Goal: Book appointment/travel/reservation

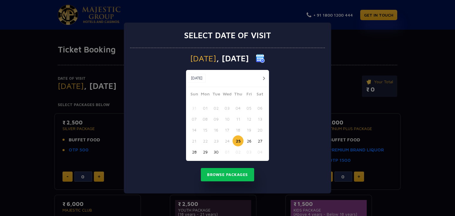
click at [264, 78] on button "button" at bounding box center [263, 78] width 7 height 7
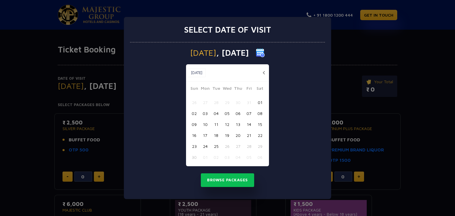
click at [245, 134] on button "21" at bounding box center [249, 135] width 11 height 11
click at [224, 175] on button "Browse Packages" at bounding box center [227, 180] width 53 height 14
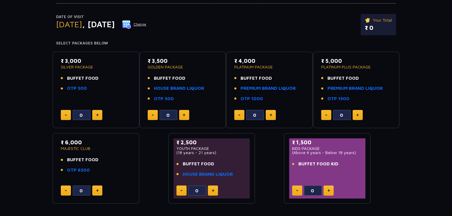
scroll to position [71, 0]
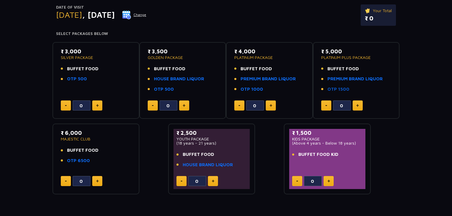
click at [334, 90] on link "OTP 1500" at bounding box center [338, 89] width 22 height 7
click at [40, 94] on div "Date of Visit [DATE] Change Your Total ₹ 0 Select Packages Below ₹ 3,000 SILVER…" at bounding box center [226, 88] width 452 height 211
drag, startPoint x: 68, startPoint y: 133, endPoint x: 82, endPoint y: 132, distance: 14.5
click at [82, 132] on p "₹ 6,000" at bounding box center [96, 133] width 70 height 8
click at [359, 79] on link "PREMIUM BRAND LIQUOR" at bounding box center [354, 79] width 55 height 7
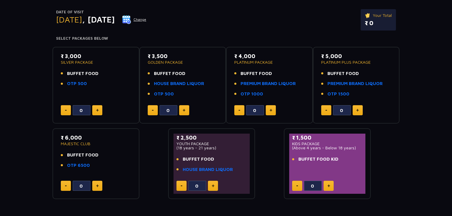
scroll to position [71, 0]
